Goal: Navigation & Orientation: Find specific page/section

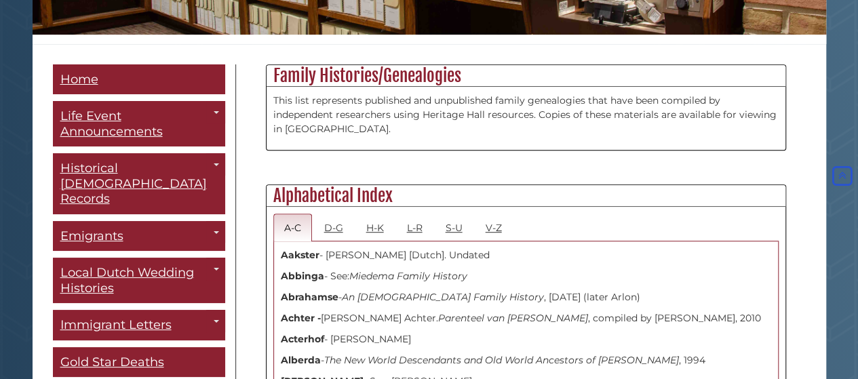
scroll to position [339, 0]
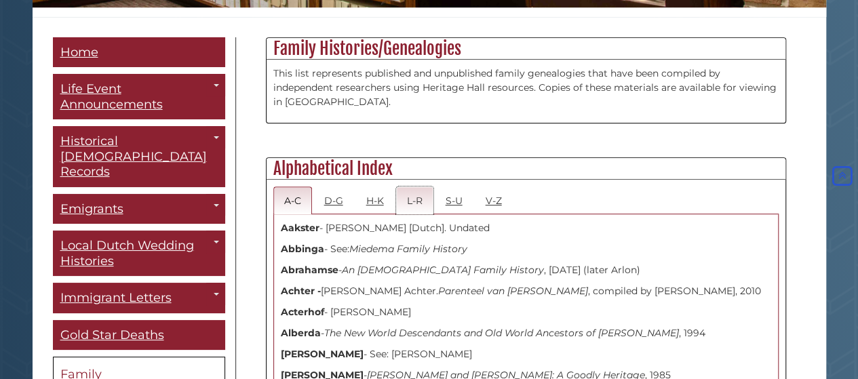
click at [410, 200] on link "L-R" at bounding box center [414, 201] width 37 height 28
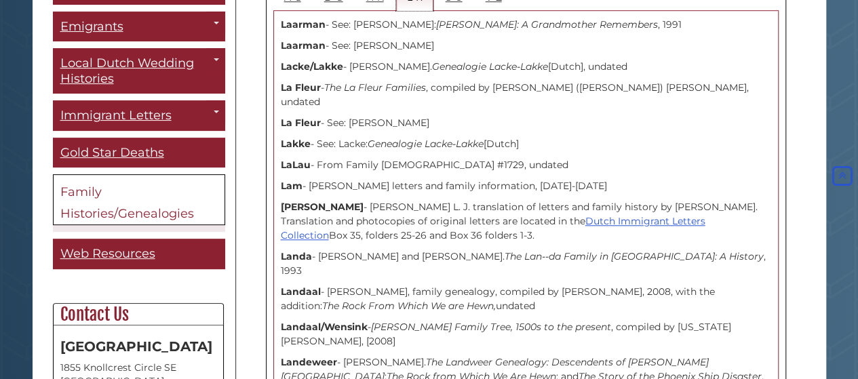
scroll to position [164, 0]
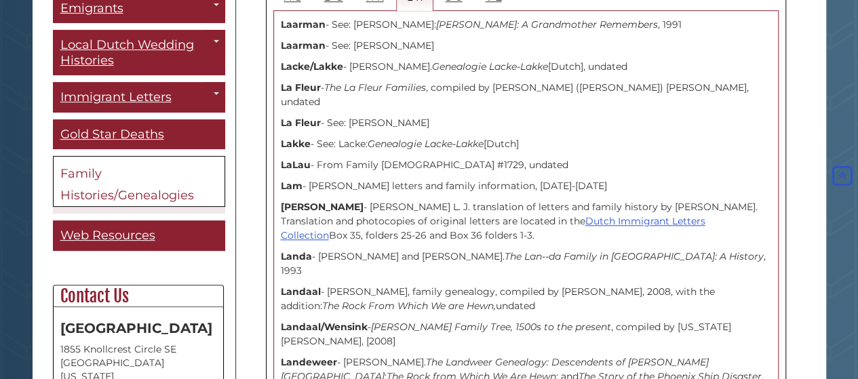
click at [91, 164] on link "Family Histories/Genealogies" at bounding box center [139, 182] width 172 height 51
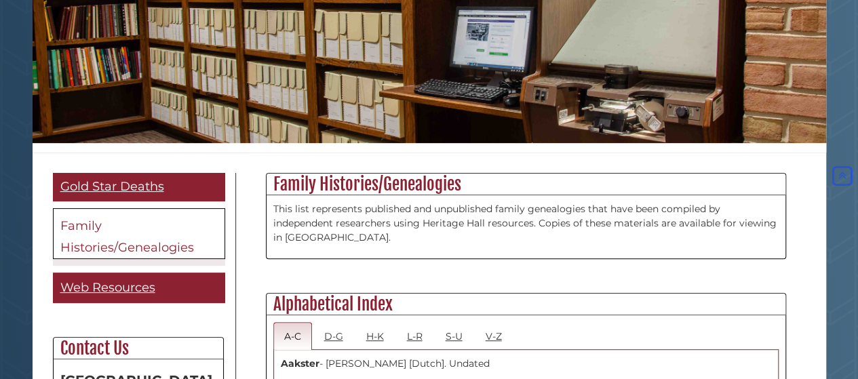
scroll to position [317, 0]
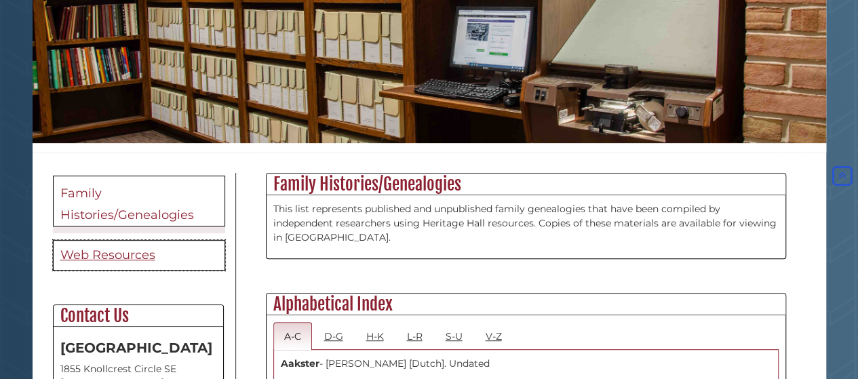
click at [115, 248] on span "Web Resources" at bounding box center [107, 255] width 95 height 15
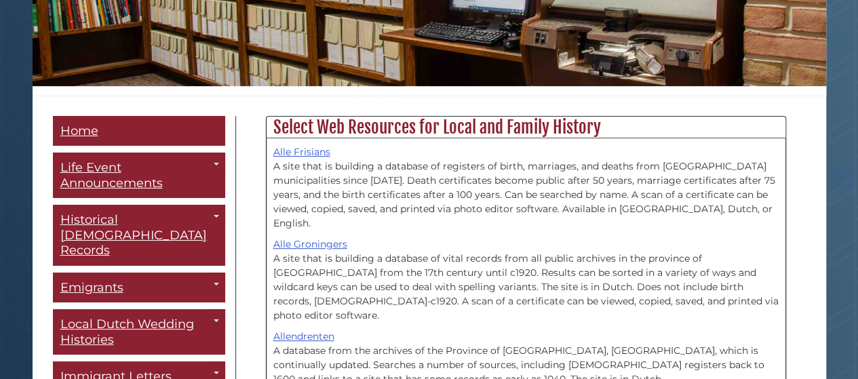
scroll to position [271, 0]
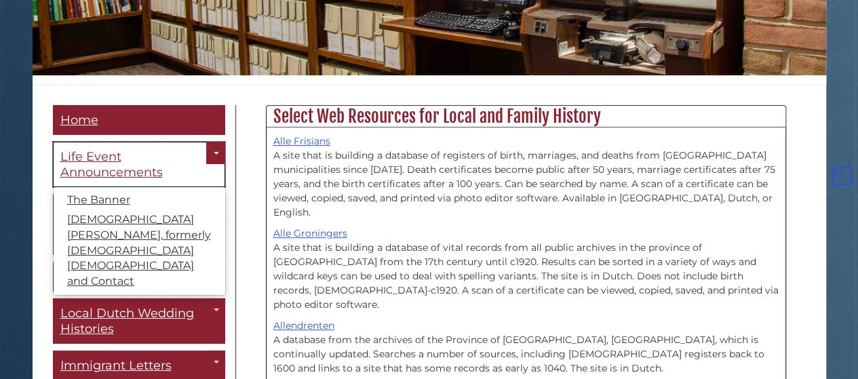
click at [109, 179] on span "Life Event Announcements" at bounding box center [111, 164] width 102 height 31
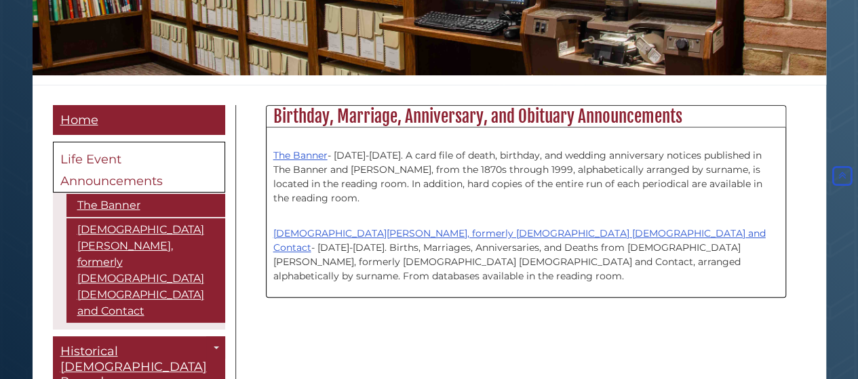
scroll to position [68, 0]
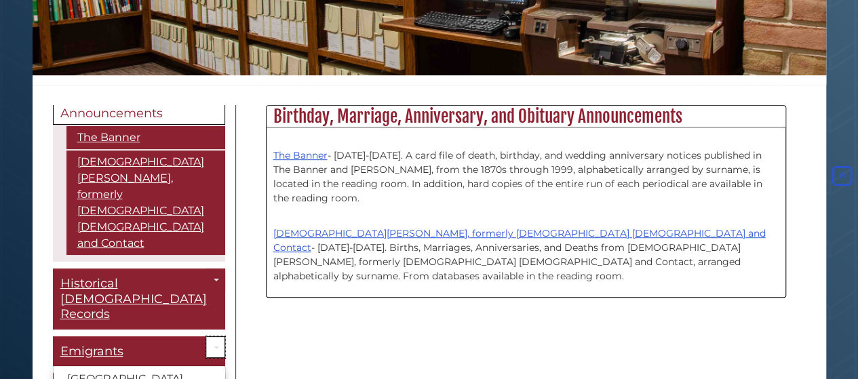
click at [206, 337] on link "Toggle Dropdown" at bounding box center [215, 348] width 19 height 22
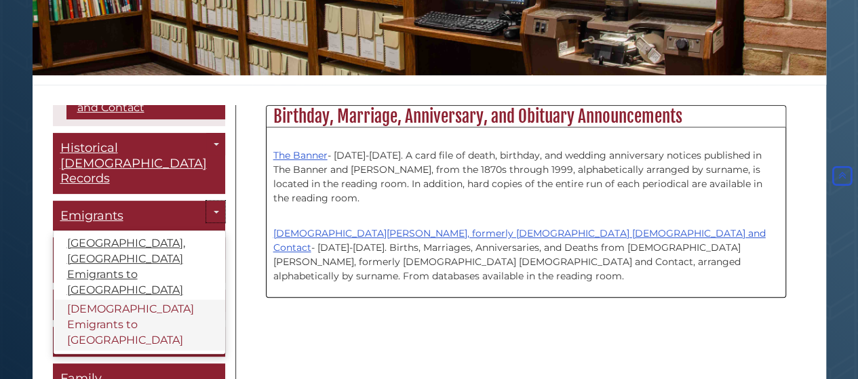
scroll to position [271, 0]
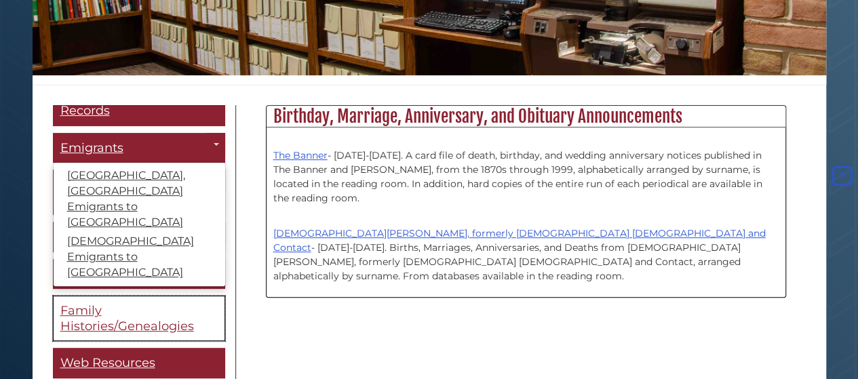
click at [148, 303] on span "Family Histories/Genealogies" at bounding box center [127, 318] width 134 height 31
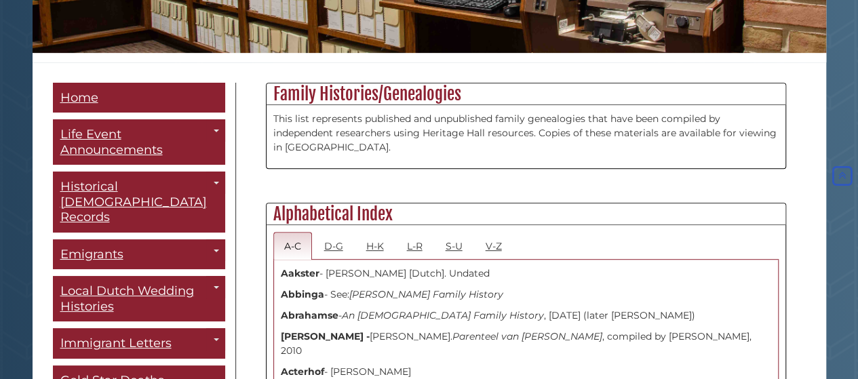
scroll to position [339, 0]
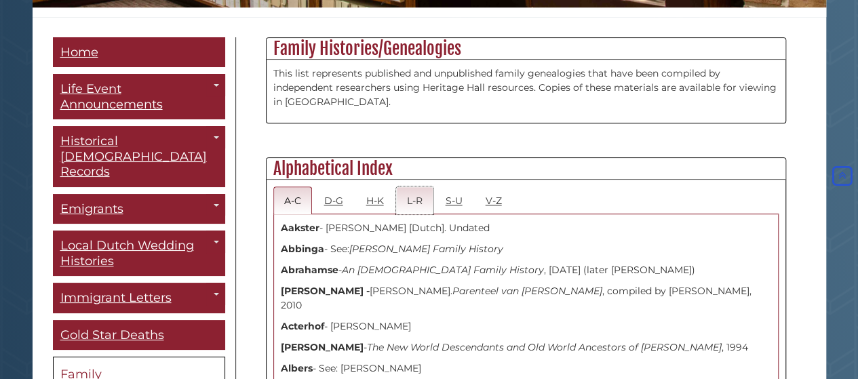
click at [411, 203] on link "L-R" at bounding box center [414, 201] width 37 height 28
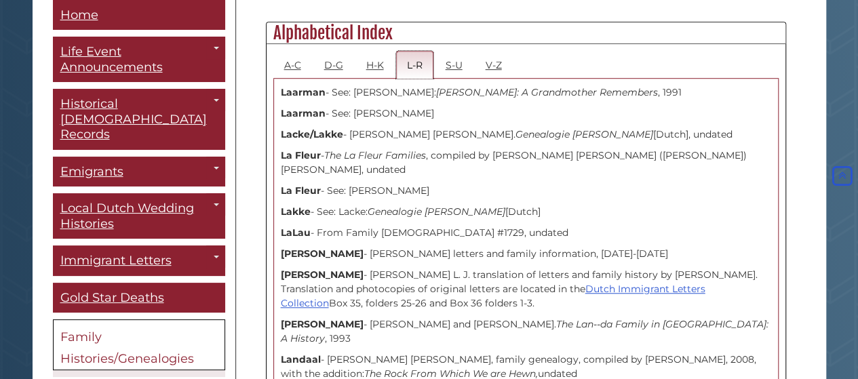
scroll to position [543, 0]
